Goal: Task Accomplishment & Management: Manage account settings

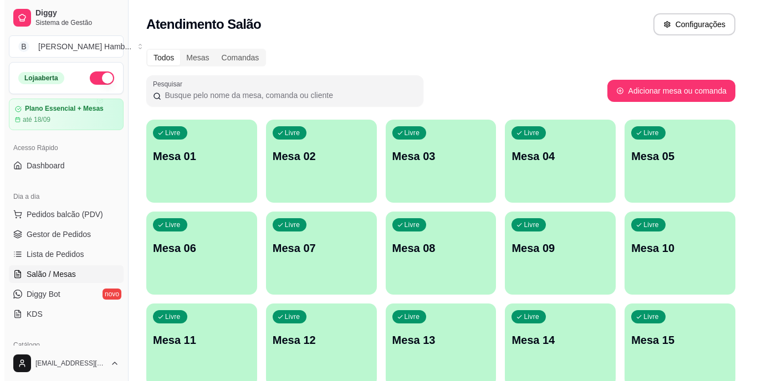
scroll to position [111, 0]
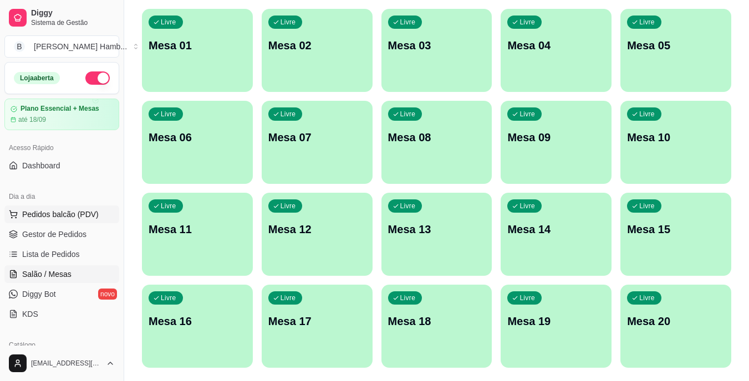
click at [91, 218] on span "Pedidos balcão (PDV)" at bounding box center [60, 214] width 76 height 11
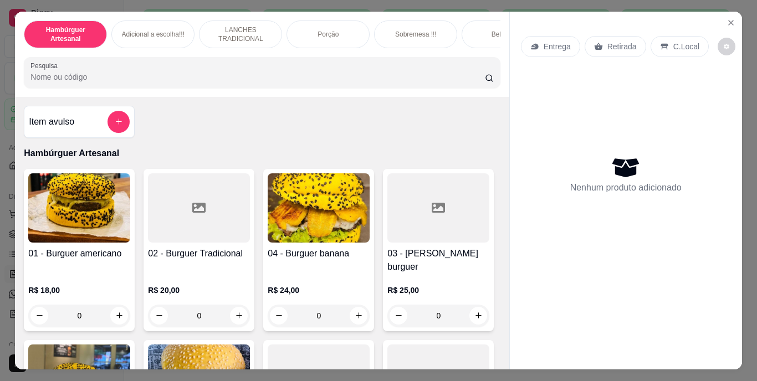
scroll to position [158, 0]
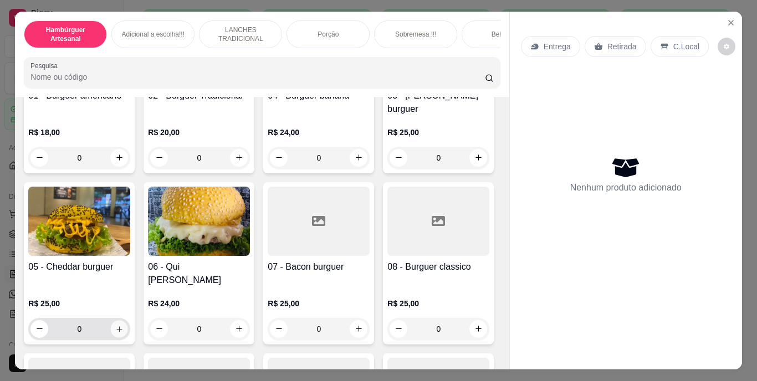
click at [124, 325] on icon "increase-product-quantity" at bounding box center [119, 329] width 8 height 8
type input "1"
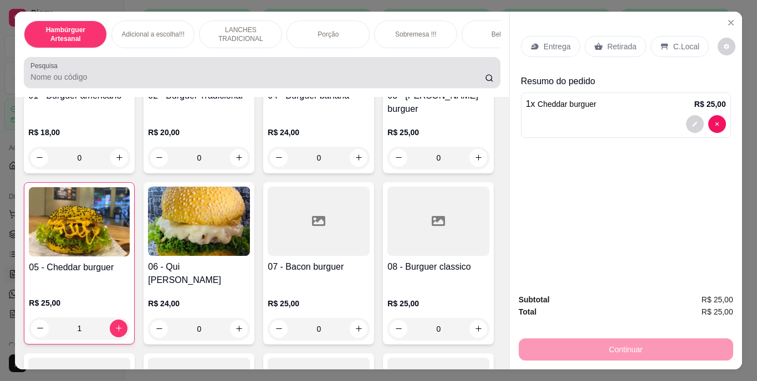
click at [287, 74] on div at bounding box center [261, 73] width 463 height 22
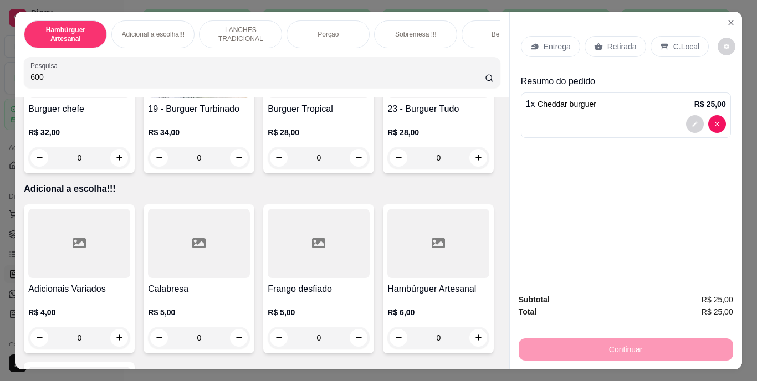
scroll to position [338, 0]
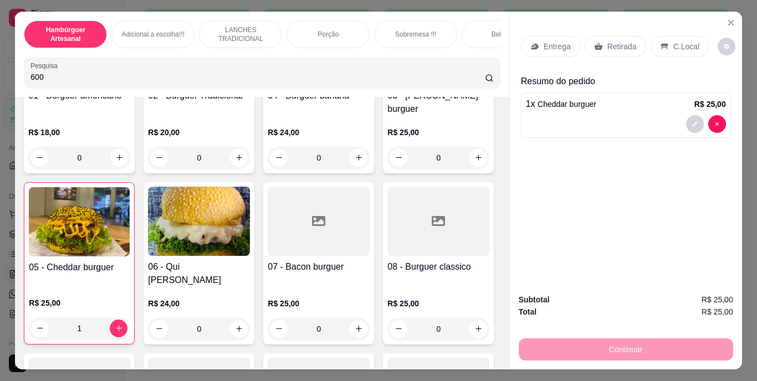
type input "600"
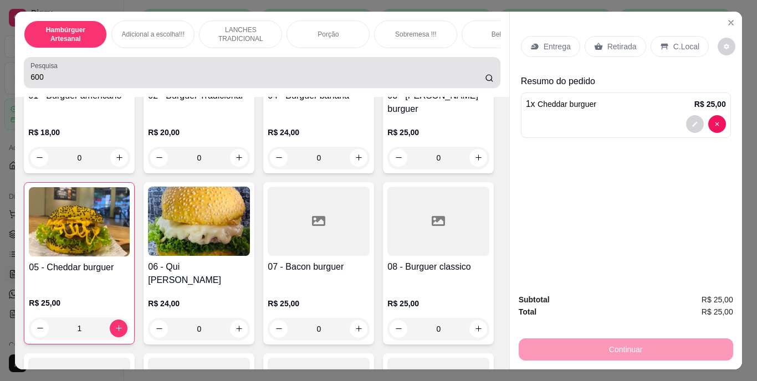
click at [488, 88] on div "Pesquisa 600" at bounding box center [262, 72] width 476 height 31
click at [404, 69] on div "600" at bounding box center [261, 73] width 463 height 22
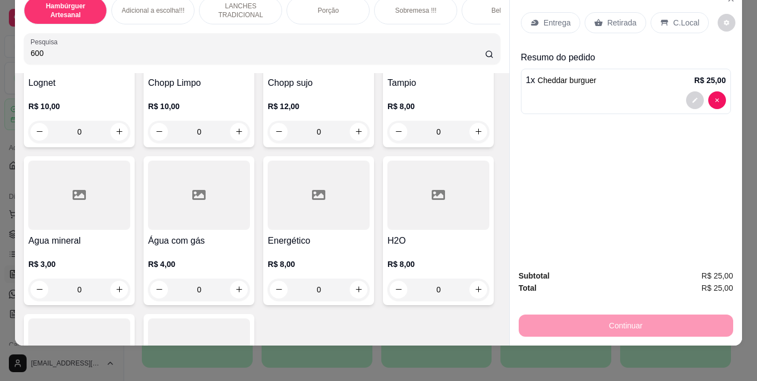
scroll to position [3246, 0]
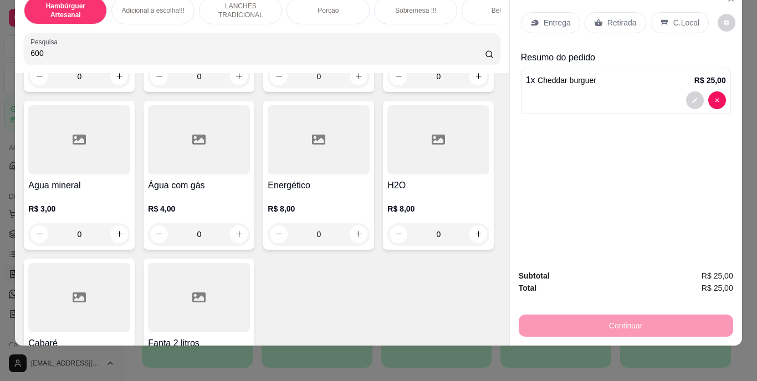
type input "1"
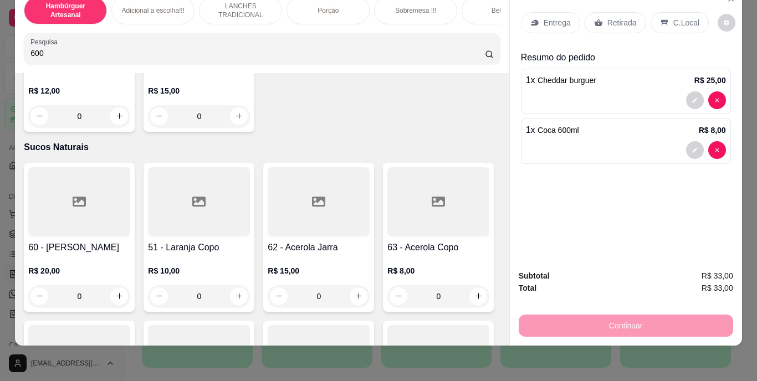
scroll to position [3468, 0]
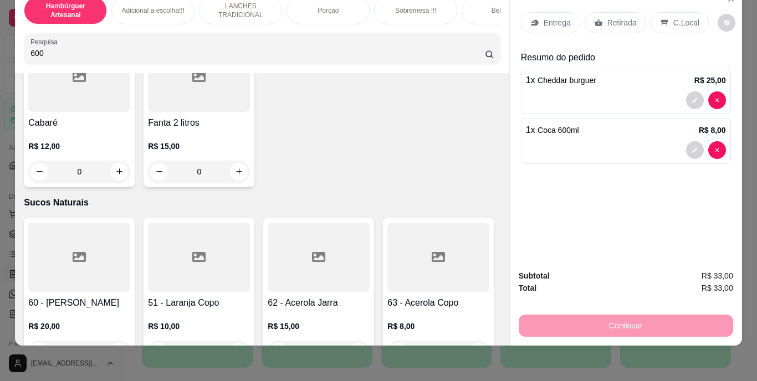
type input "1"
type input "0"
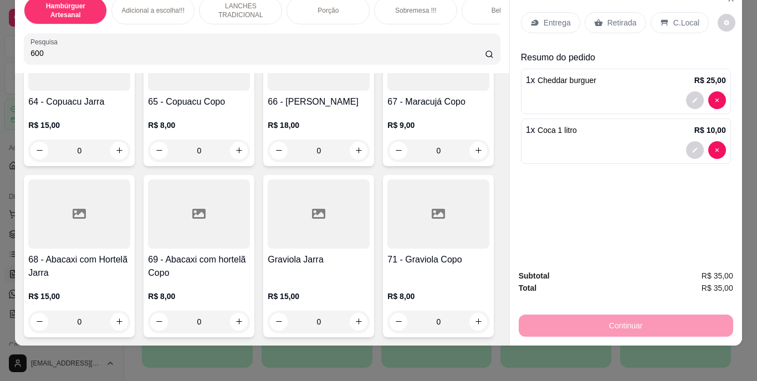
scroll to position [4131, 0]
type input "1"
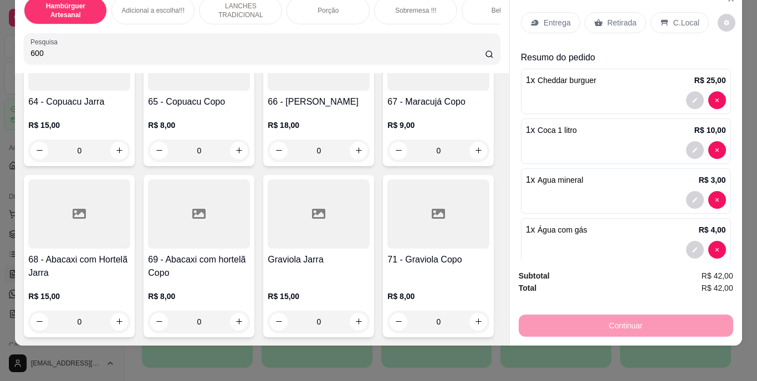
scroll to position [0, 0]
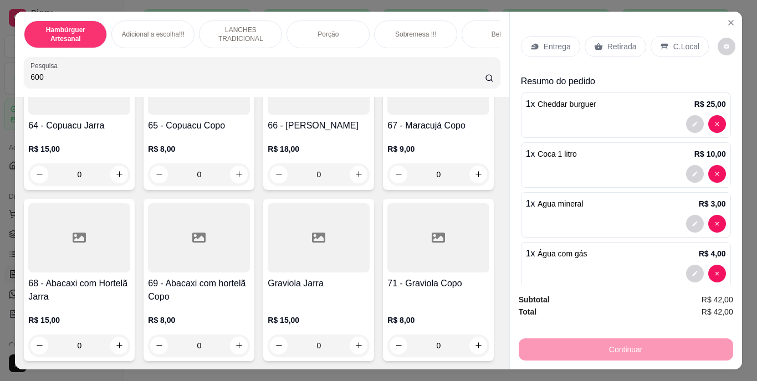
click at [631, 43] on div "Retirada" at bounding box center [616, 46] width 62 height 21
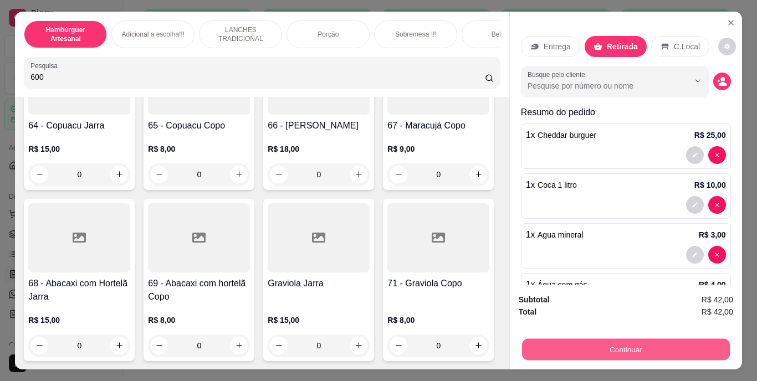
click at [587, 339] on button "Continuar" at bounding box center [626, 350] width 208 height 22
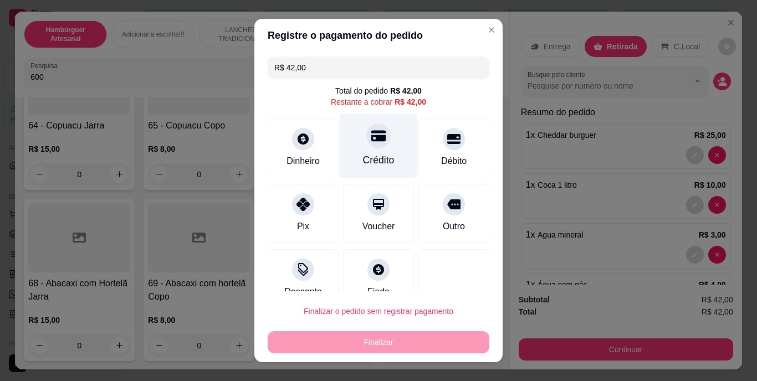
click at [369, 161] on div "Crédito" at bounding box center [379, 161] width 32 height 14
type input "R$ 0,00"
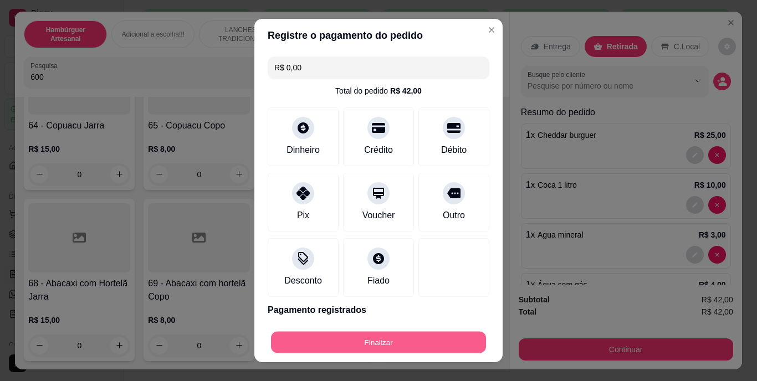
click at [351, 337] on button "Finalizar" at bounding box center [378, 342] width 215 height 22
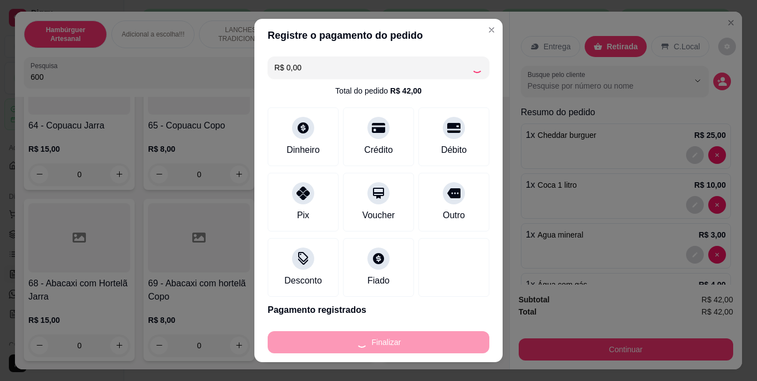
type input "0"
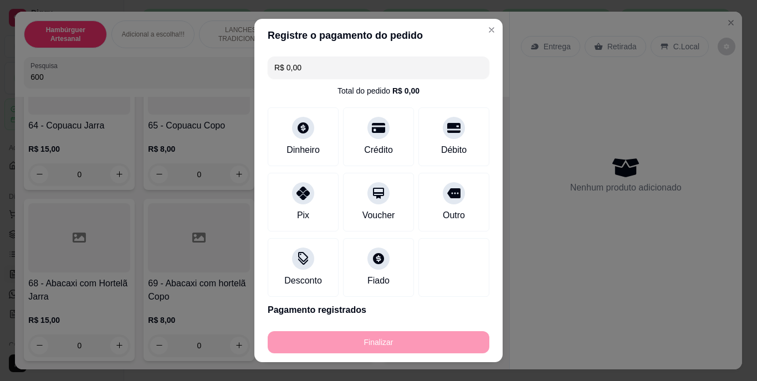
type input "-R$ 42,00"
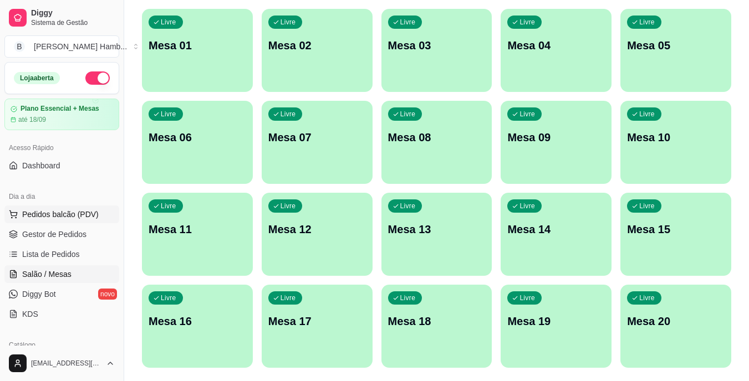
click at [53, 214] on span "Pedidos balcão (PDV)" at bounding box center [60, 214] width 76 height 11
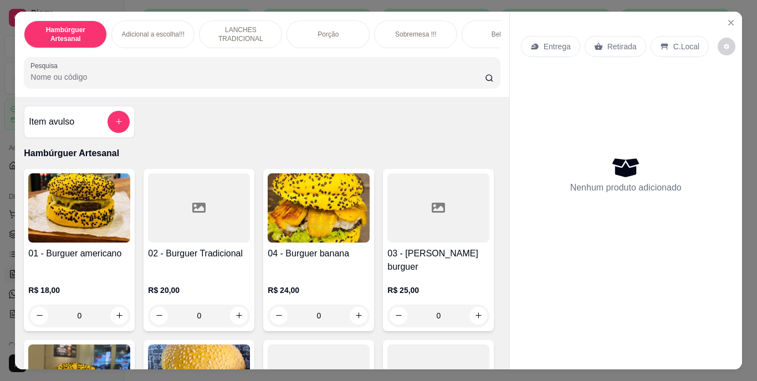
click at [266, 94] on div "Hambúrguer Artesanal Adicional a escolha!!! LANCHES TRADICIONAL Porção Sobremes…" at bounding box center [262, 54] width 494 height 85
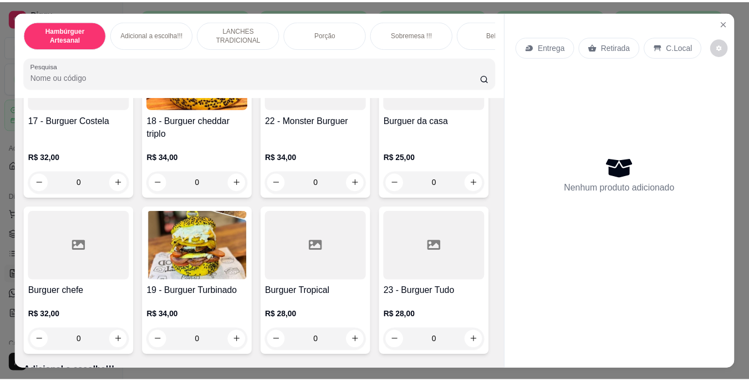
scroll to position [792, 0]
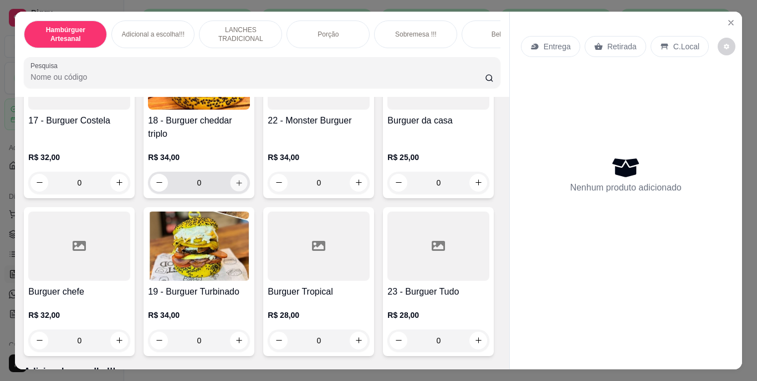
click at [243, 187] on icon "increase-product-quantity" at bounding box center [239, 182] width 8 height 8
type input "1"
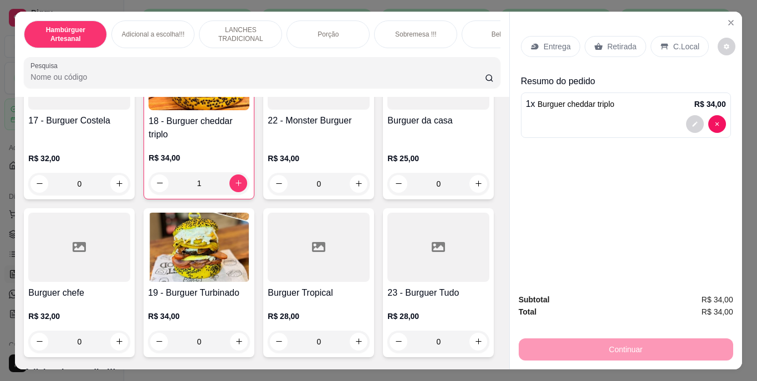
click at [611, 45] on p "Retirada" at bounding box center [622, 46] width 29 height 11
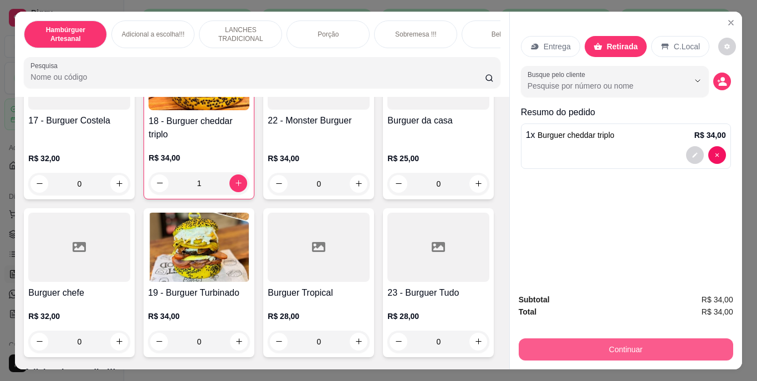
click at [573, 346] on button "Continuar" at bounding box center [626, 350] width 215 height 22
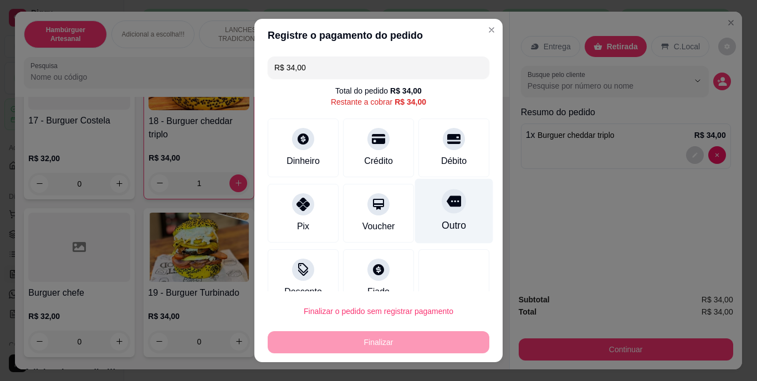
click at [444, 231] on div "Outro" at bounding box center [454, 226] width 24 height 14
type input "R$ 0,00"
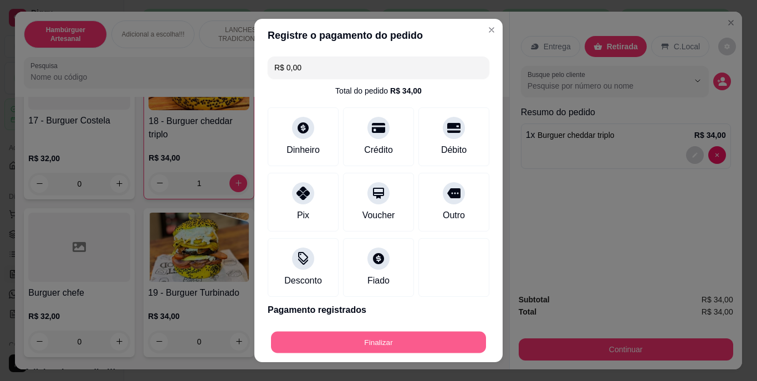
click at [416, 334] on button "Finalizar" at bounding box center [378, 342] width 215 height 22
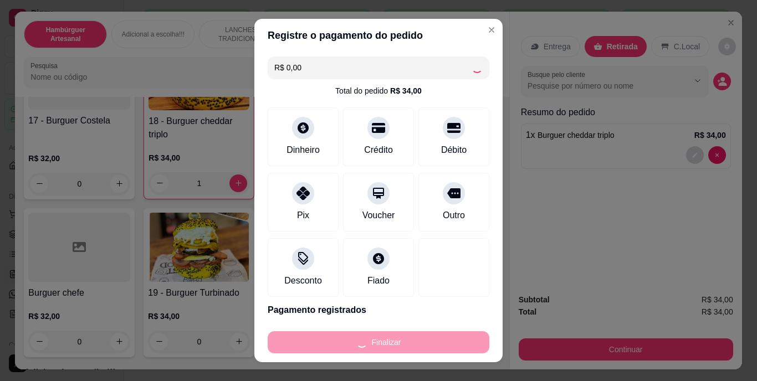
type input "0"
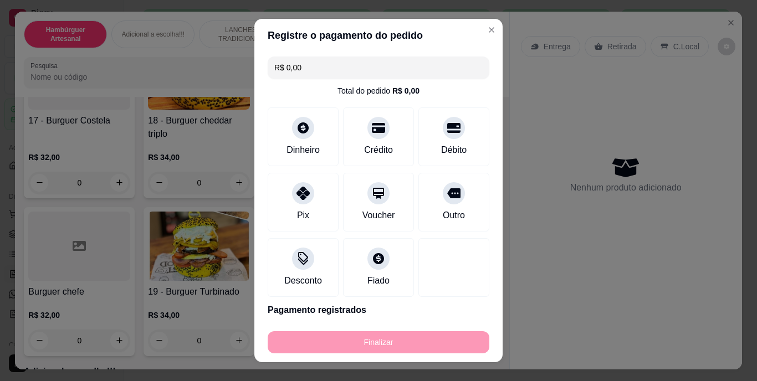
type input "-R$ 34,00"
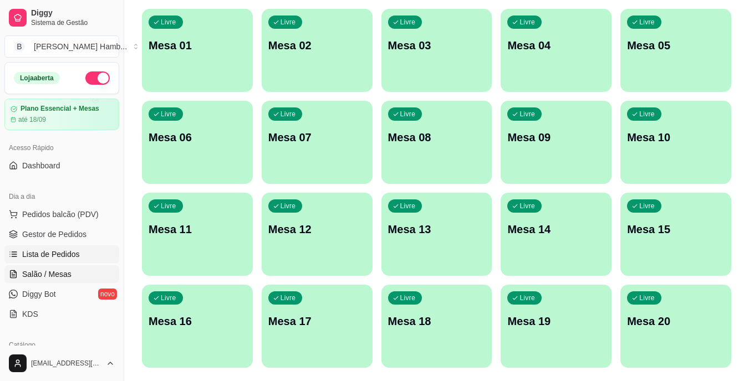
click at [29, 263] on link "Lista de Pedidos" at bounding box center [61, 255] width 115 height 18
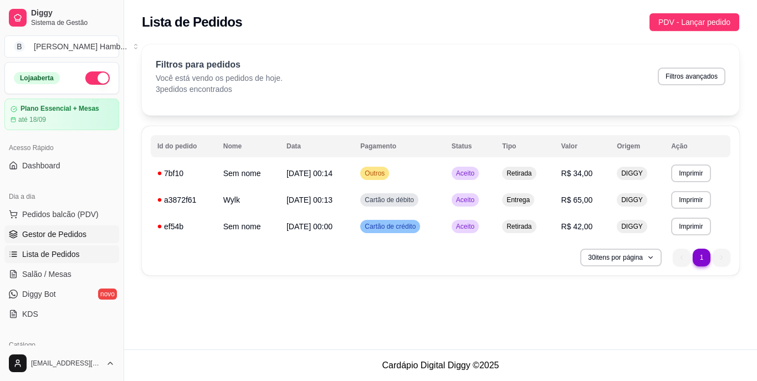
click at [52, 234] on span "Gestor de Pedidos" at bounding box center [54, 234] width 64 height 11
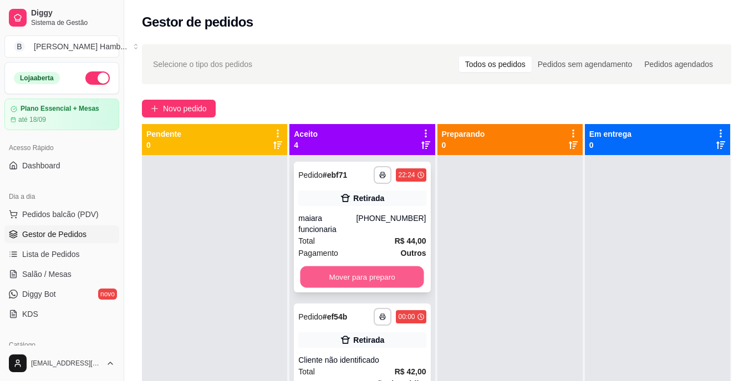
click at [353, 280] on button "Mover para preparo" at bounding box center [362, 278] width 124 height 22
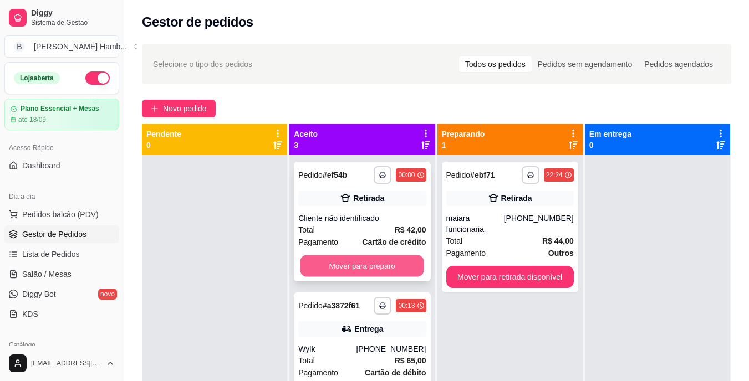
click at [355, 270] on button "Mover para preparo" at bounding box center [362, 267] width 124 height 22
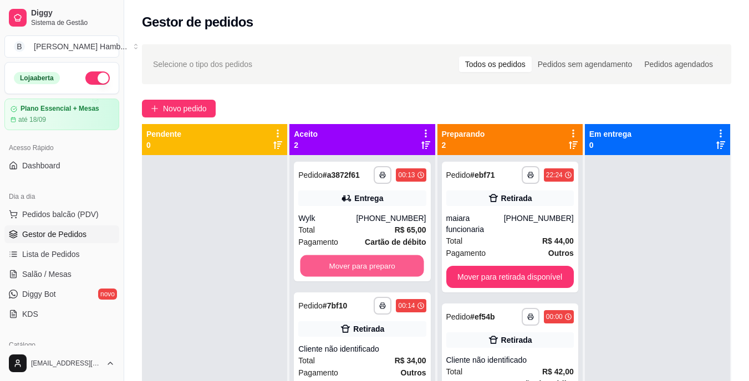
click at [355, 270] on button "Mover para preparo" at bounding box center [362, 267] width 124 height 22
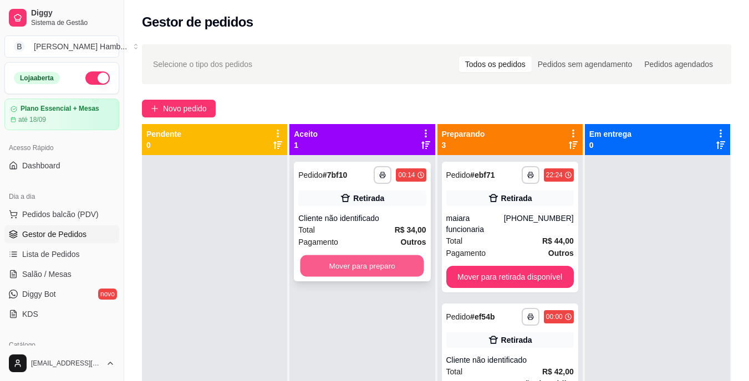
click at [366, 264] on button "Mover para preparo" at bounding box center [362, 267] width 124 height 22
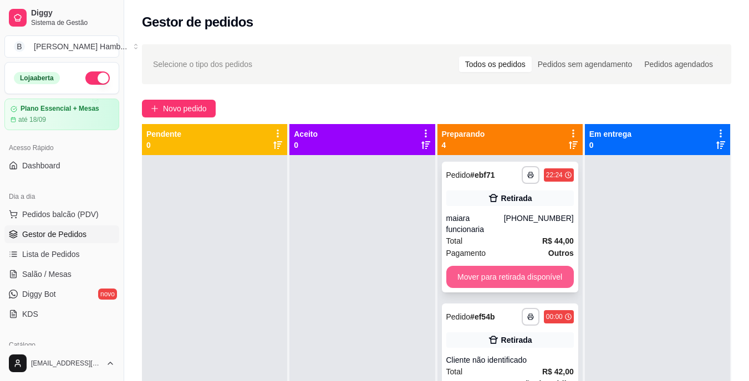
click at [469, 274] on button "Mover para retirada disponível" at bounding box center [509, 277] width 127 height 22
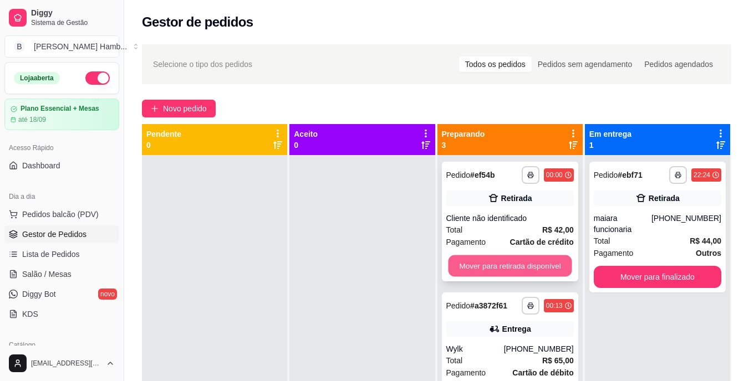
click at [479, 262] on button "Mover para retirada disponível" at bounding box center [510, 267] width 124 height 22
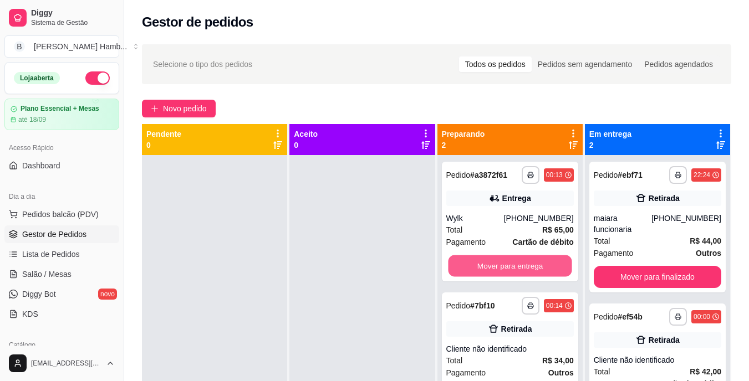
click at [479, 262] on button "Mover para entrega" at bounding box center [510, 267] width 124 height 22
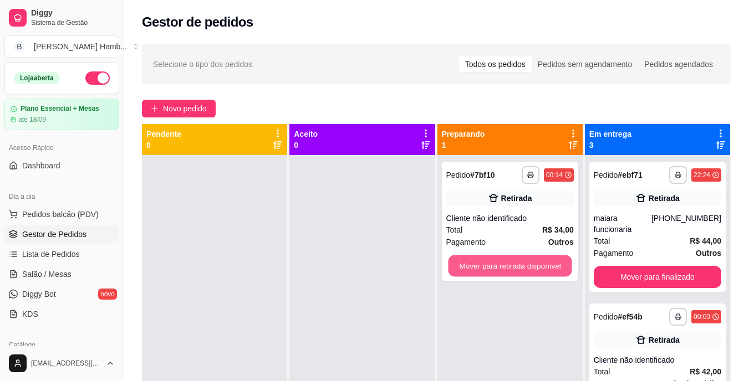
click at [479, 262] on button "Mover para retirada disponível" at bounding box center [510, 267] width 124 height 22
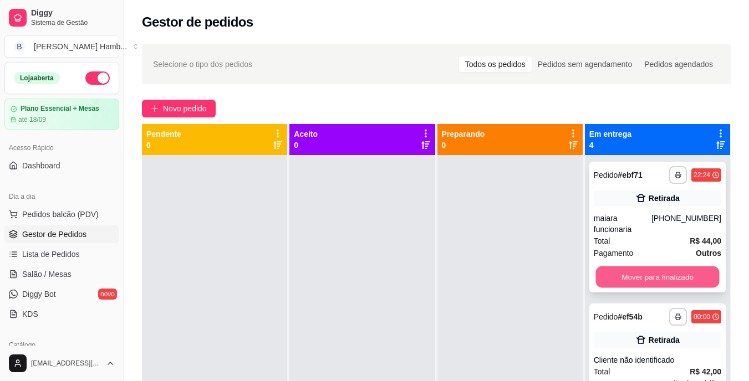
click at [606, 276] on button "Mover para finalizado" at bounding box center [657, 278] width 124 height 22
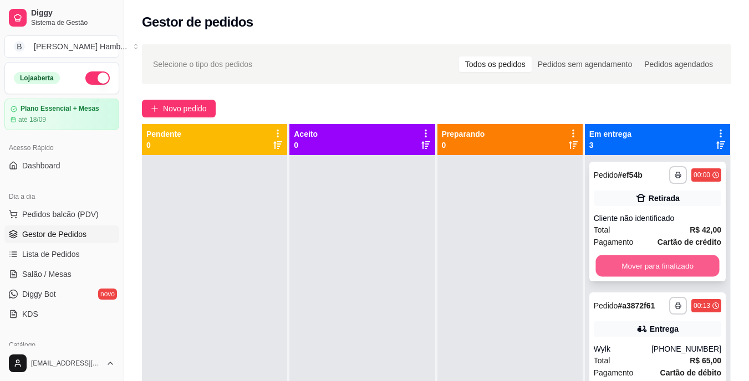
click at [608, 268] on button "Mover para finalizado" at bounding box center [657, 267] width 124 height 22
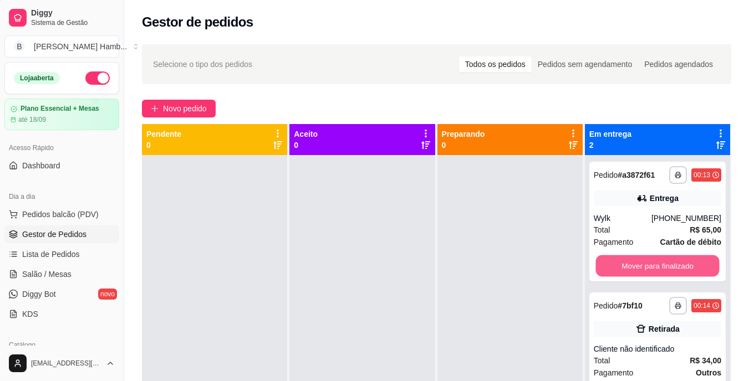
click at [608, 268] on button "Mover para finalizado" at bounding box center [657, 267] width 124 height 22
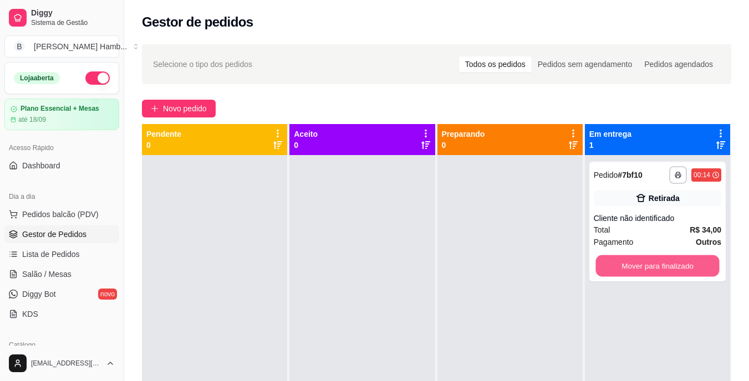
click at [608, 268] on button "Mover para finalizado" at bounding box center [657, 267] width 124 height 22
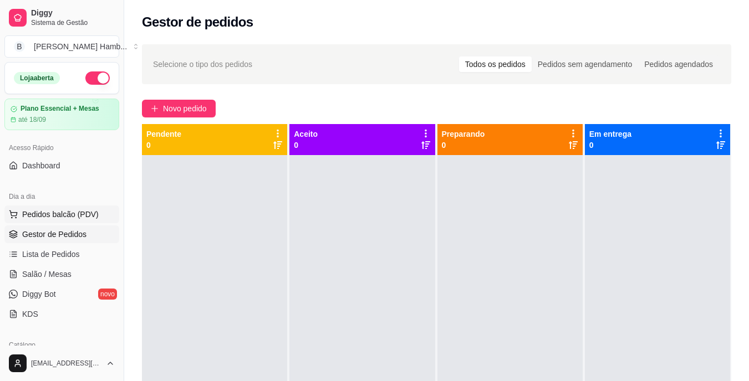
click at [85, 210] on span "Pedidos balcão (PDV)" at bounding box center [60, 214] width 76 height 11
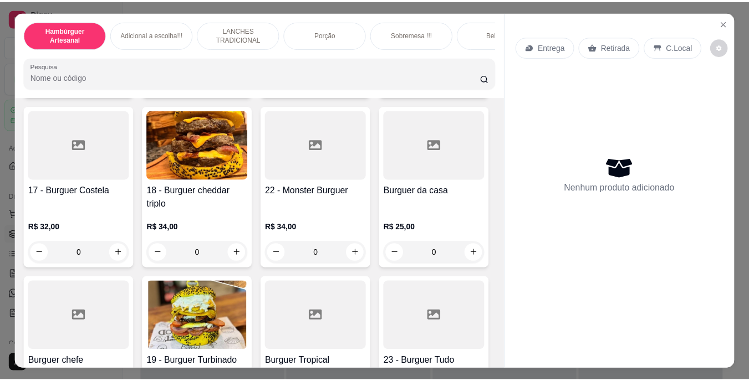
scroll to position [777, 0]
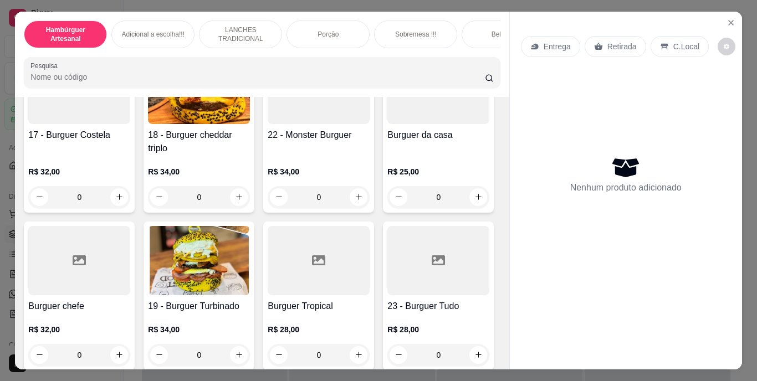
click at [470, 35] on button "increase-product-quantity" at bounding box center [479, 26] width 18 height 18
type input "1"
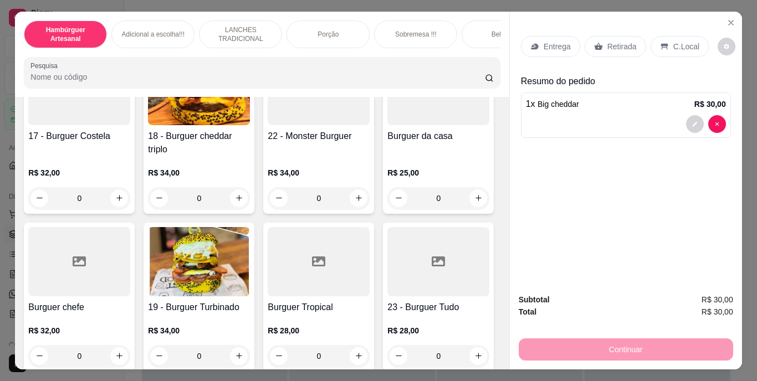
click at [614, 44] on p "Retirada" at bounding box center [622, 46] width 29 height 11
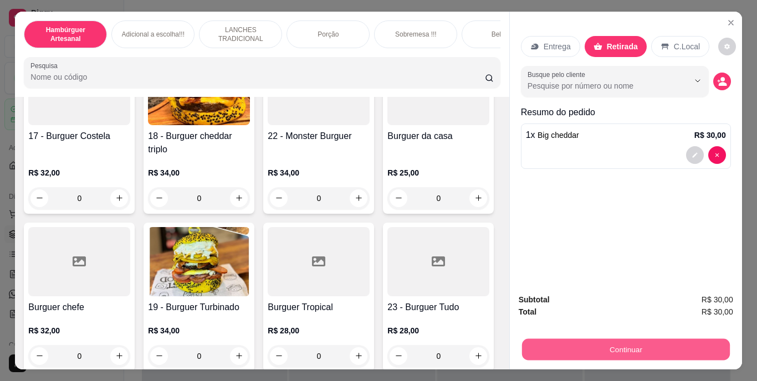
click at [599, 341] on button "Continuar" at bounding box center [626, 350] width 208 height 22
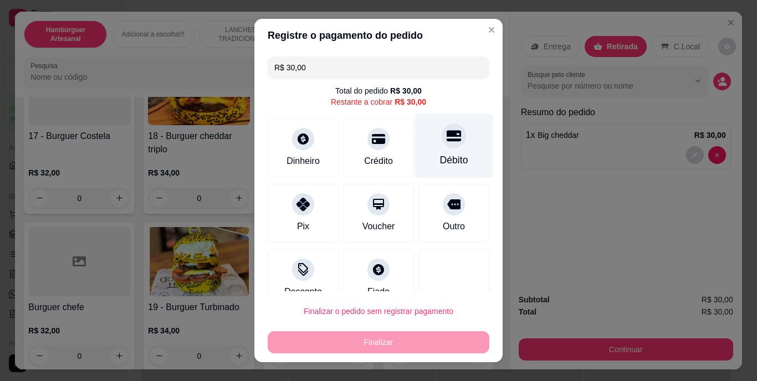
click at [452, 152] on div "Débito" at bounding box center [454, 146] width 78 height 65
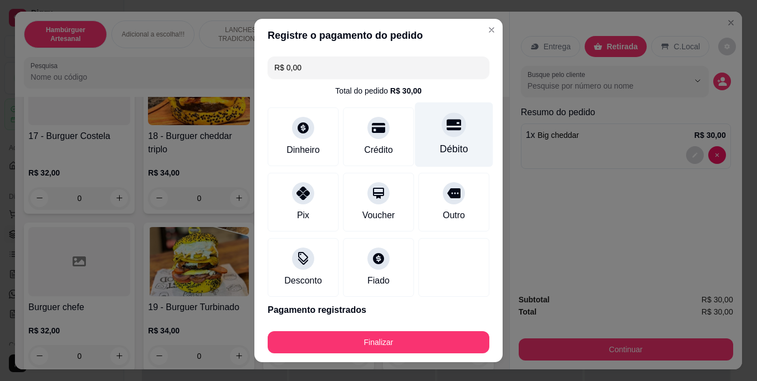
type input "R$ 0,00"
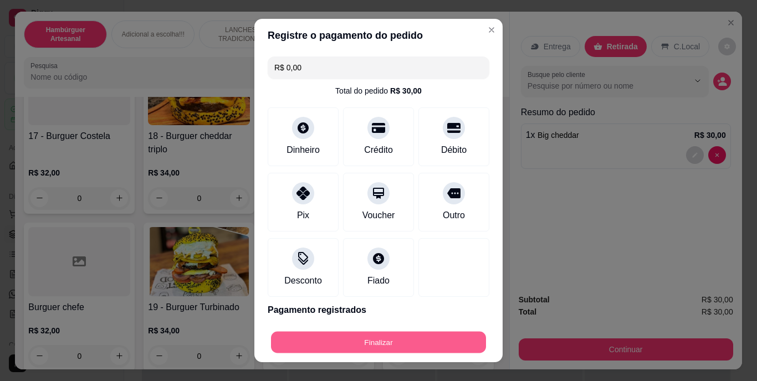
click at [401, 333] on button "Finalizar" at bounding box center [378, 342] width 215 height 22
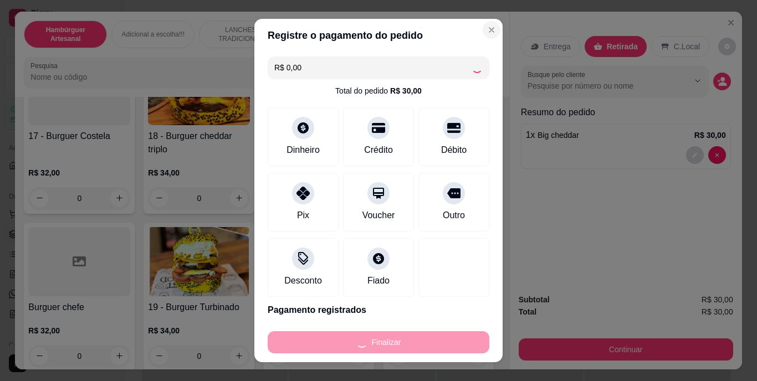
type input "0"
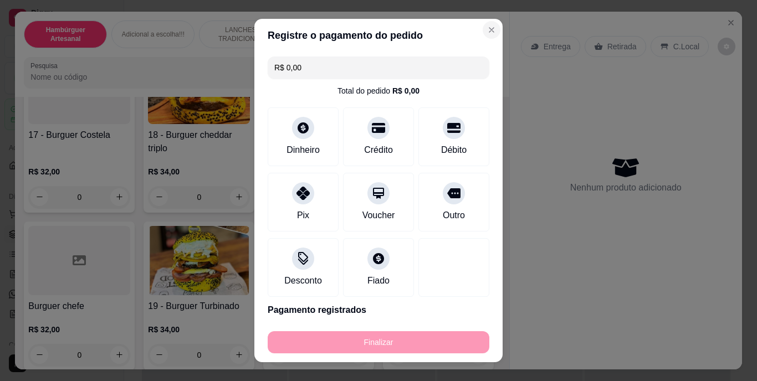
type input "-R$ 30,00"
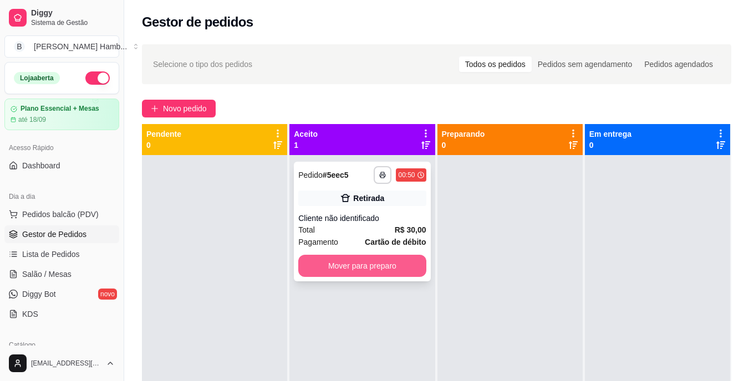
click at [387, 264] on button "Mover para preparo" at bounding box center [361, 266] width 127 height 22
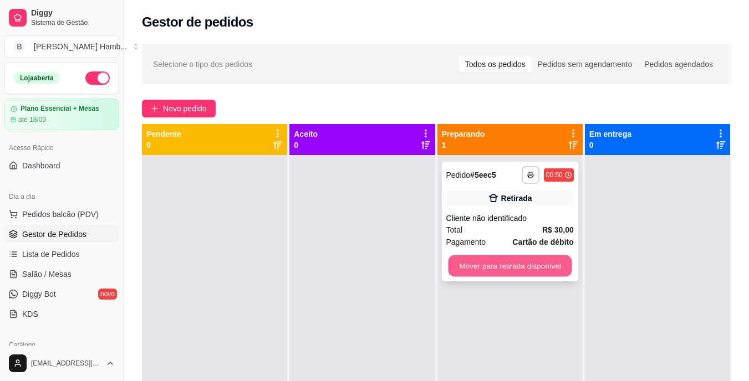
click at [473, 264] on button "Mover para retirada disponível" at bounding box center [510, 267] width 124 height 22
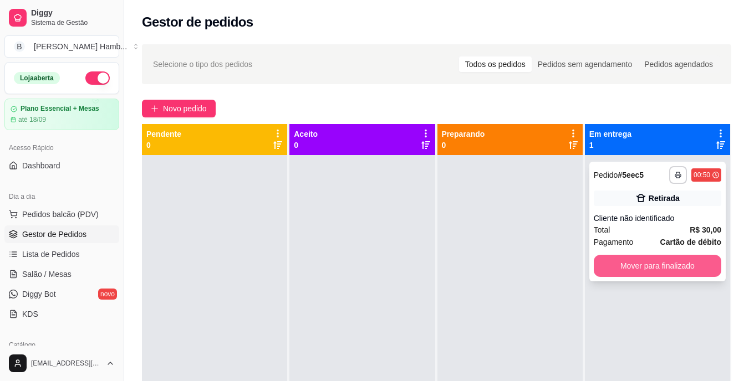
click at [642, 263] on button "Mover para finalizado" at bounding box center [657, 266] width 127 height 22
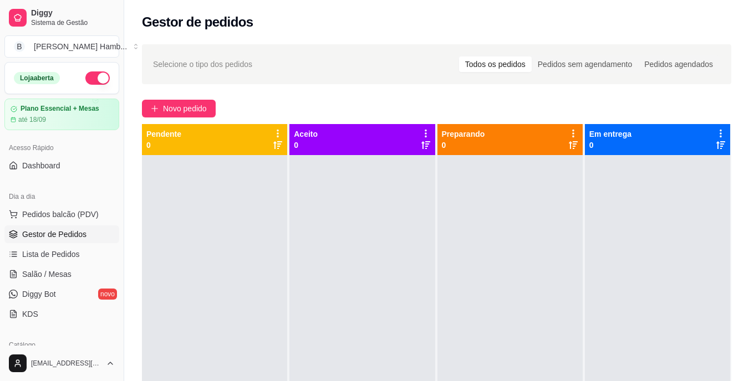
drag, startPoint x: 476, startPoint y: 261, endPoint x: 493, endPoint y: 267, distance: 18.8
click at [481, 264] on div at bounding box center [509, 345] width 145 height 381
click at [493, 267] on div at bounding box center [509, 345] width 145 height 381
click at [522, 274] on div at bounding box center [509, 345] width 145 height 381
click at [532, 277] on div at bounding box center [509, 345] width 145 height 381
